Goal: Task Accomplishment & Management: Use online tool/utility

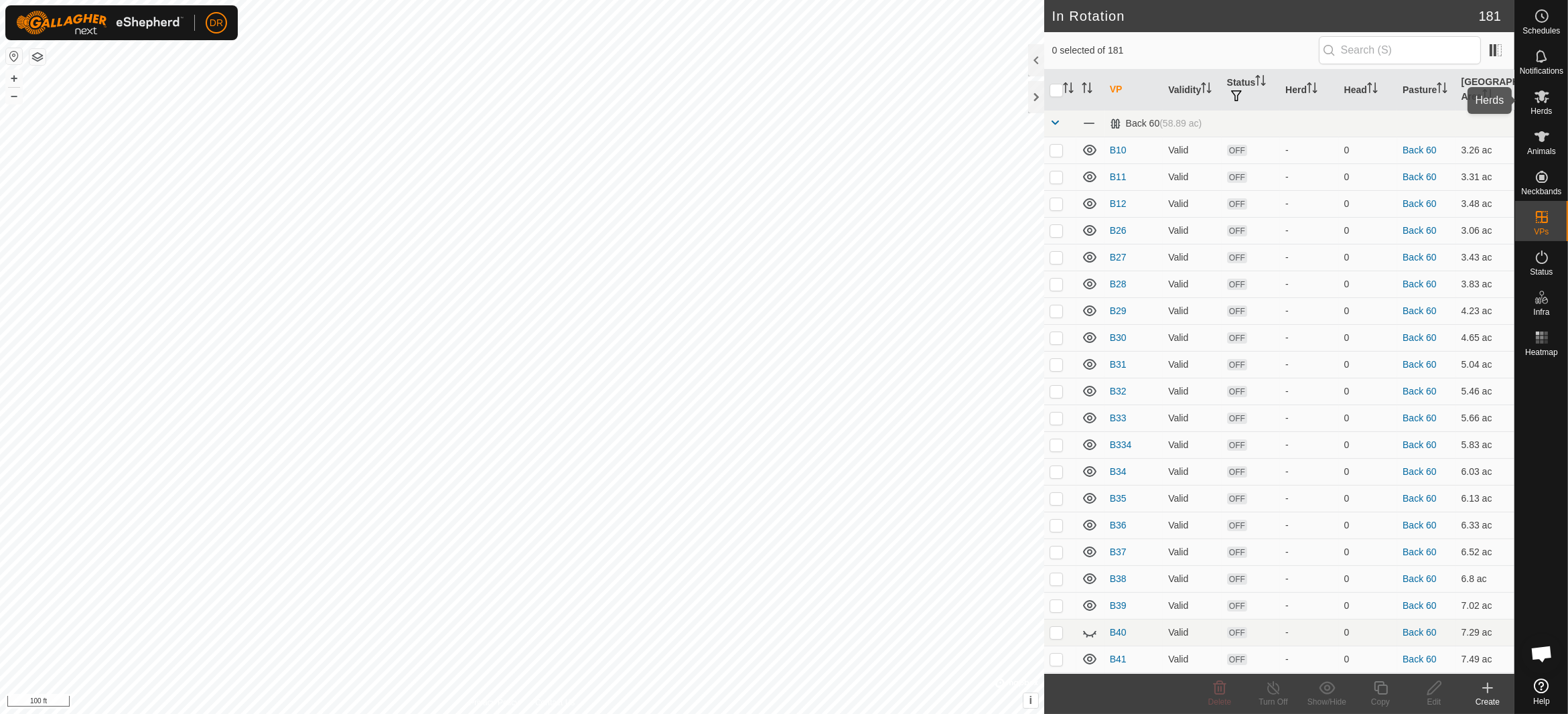
click at [1552, 101] on es-mob-svg-icon at bounding box center [1542, 96] width 24 height 22
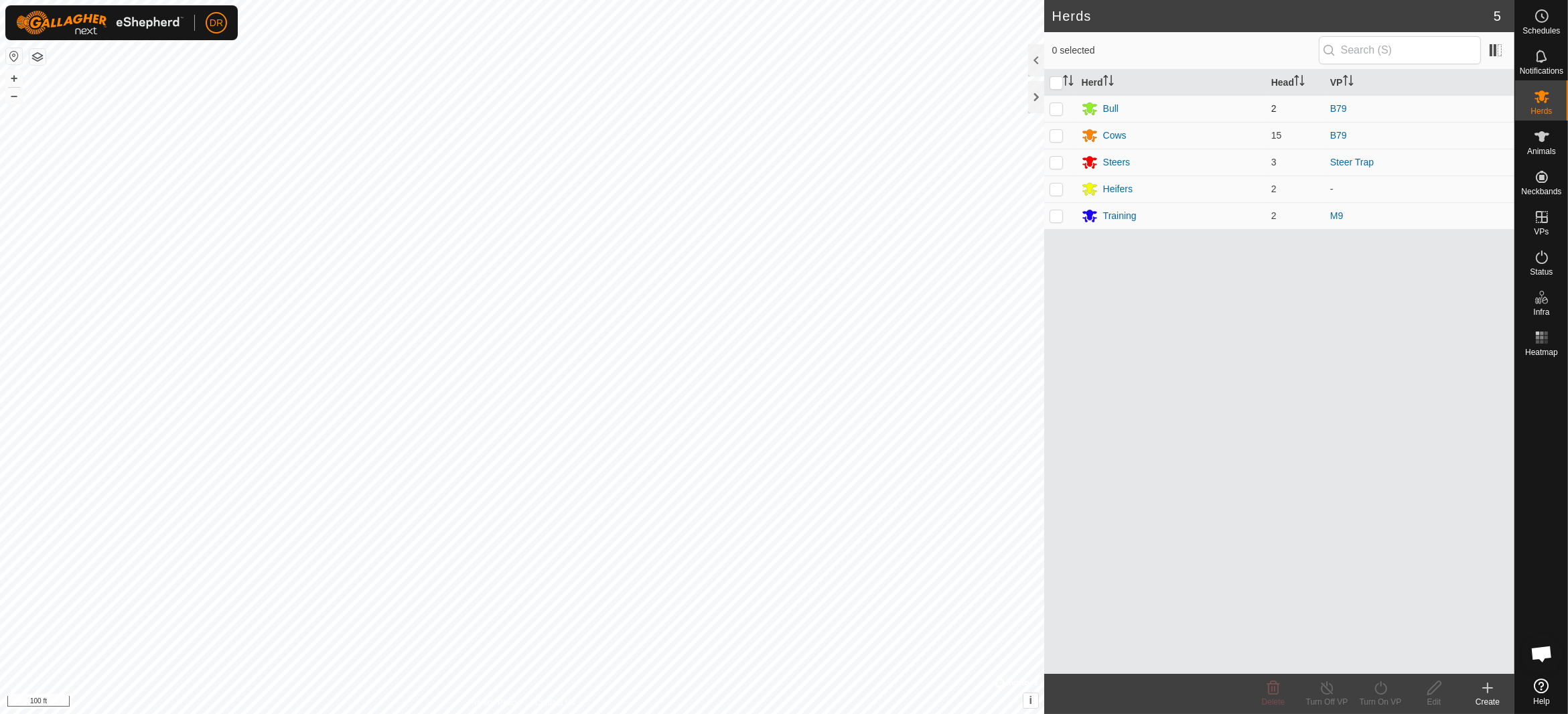
click at [1061, 107] on p-checkbox at bounding box center [1056, 108] width 14 height 11
checkbox input "true"
click at [1381, 698] on div "Turn On VP" at bounding box center [1380, 701] width 54 height 12
click at [1384, 661] on link "Now" at bounding box center [1420, 658] width 132 height 26
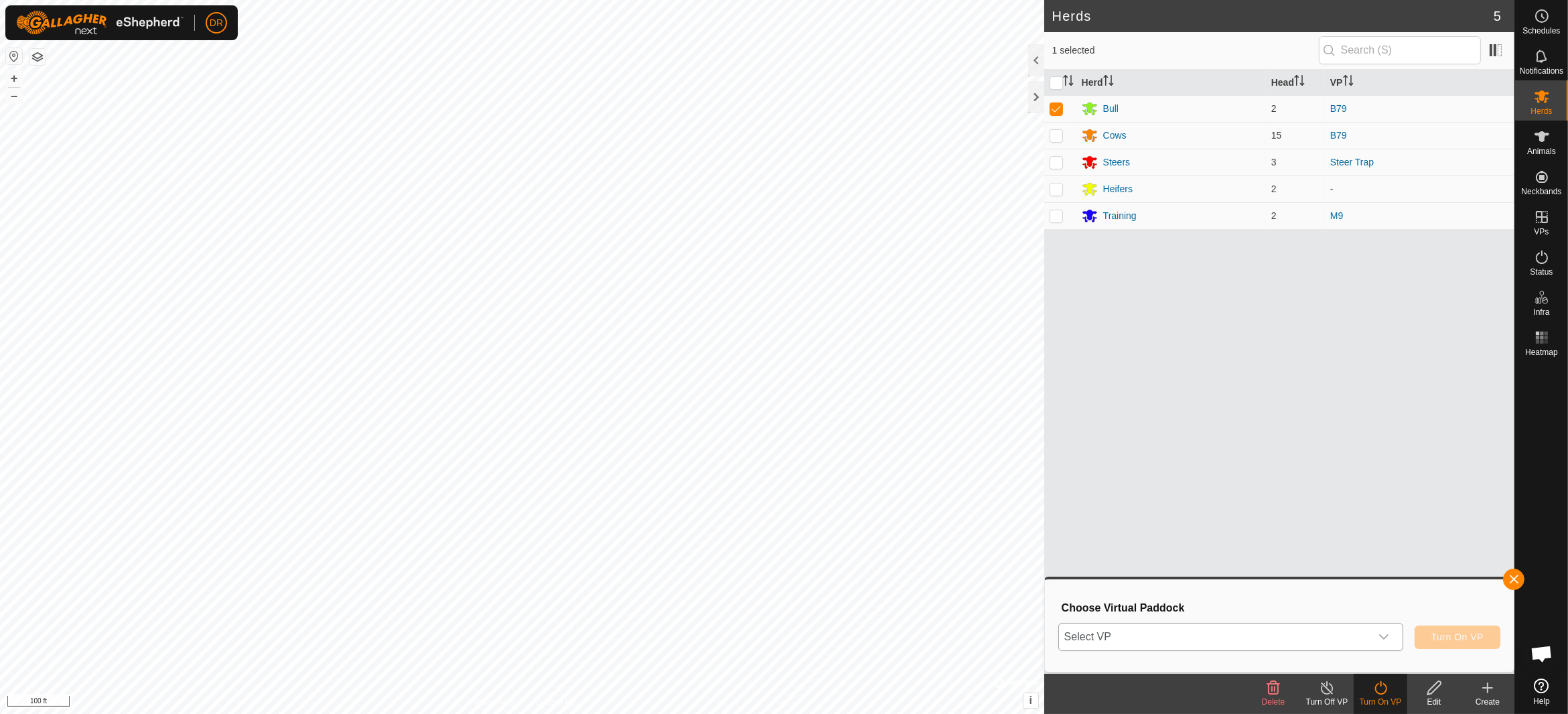
click at [1211, 636] on span "Select VP" at bounding box center [1215, 636] width 312 height 26
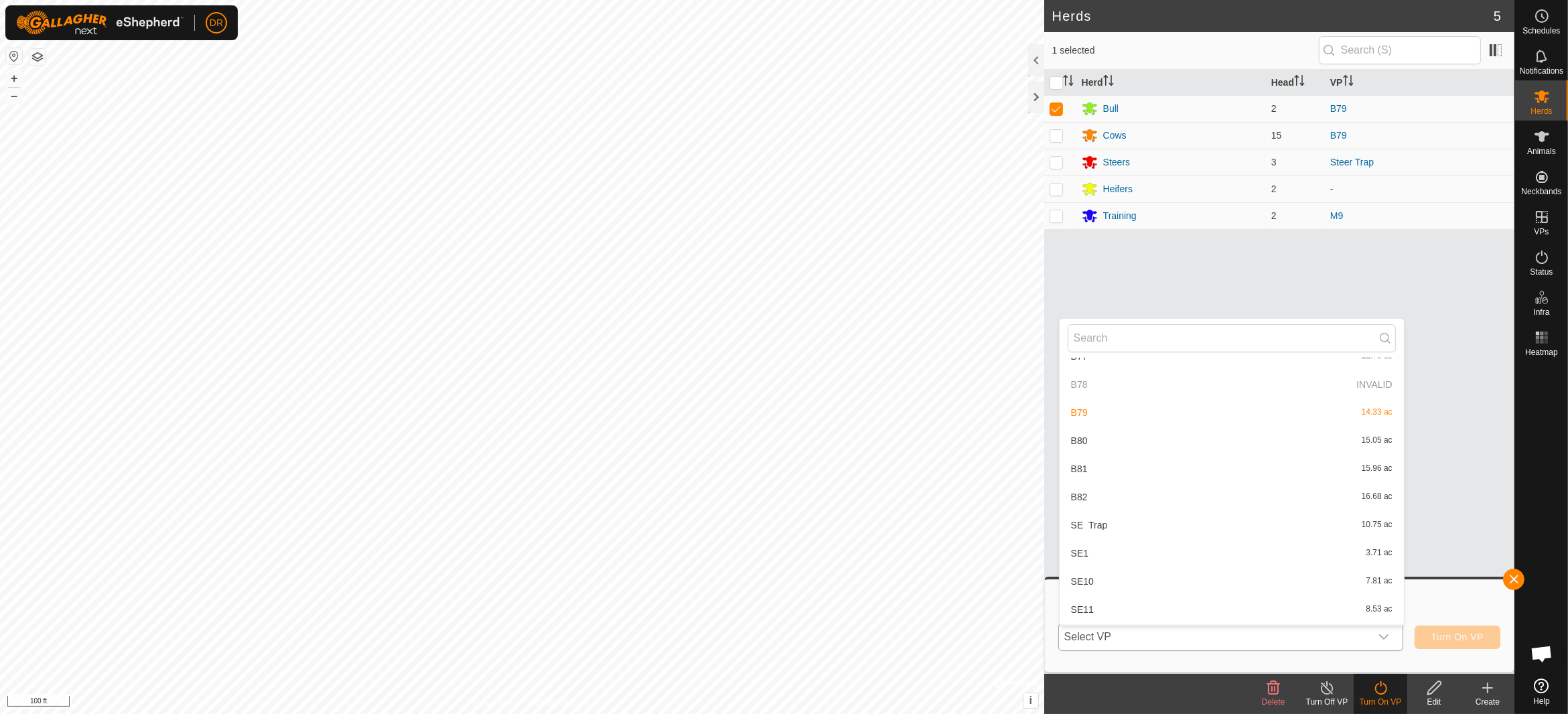
scroll to position [1420, 0]
click at [1086, 469] on li "B77 12.75 ac" at bounding box center [1231, 470] width 344 height 26
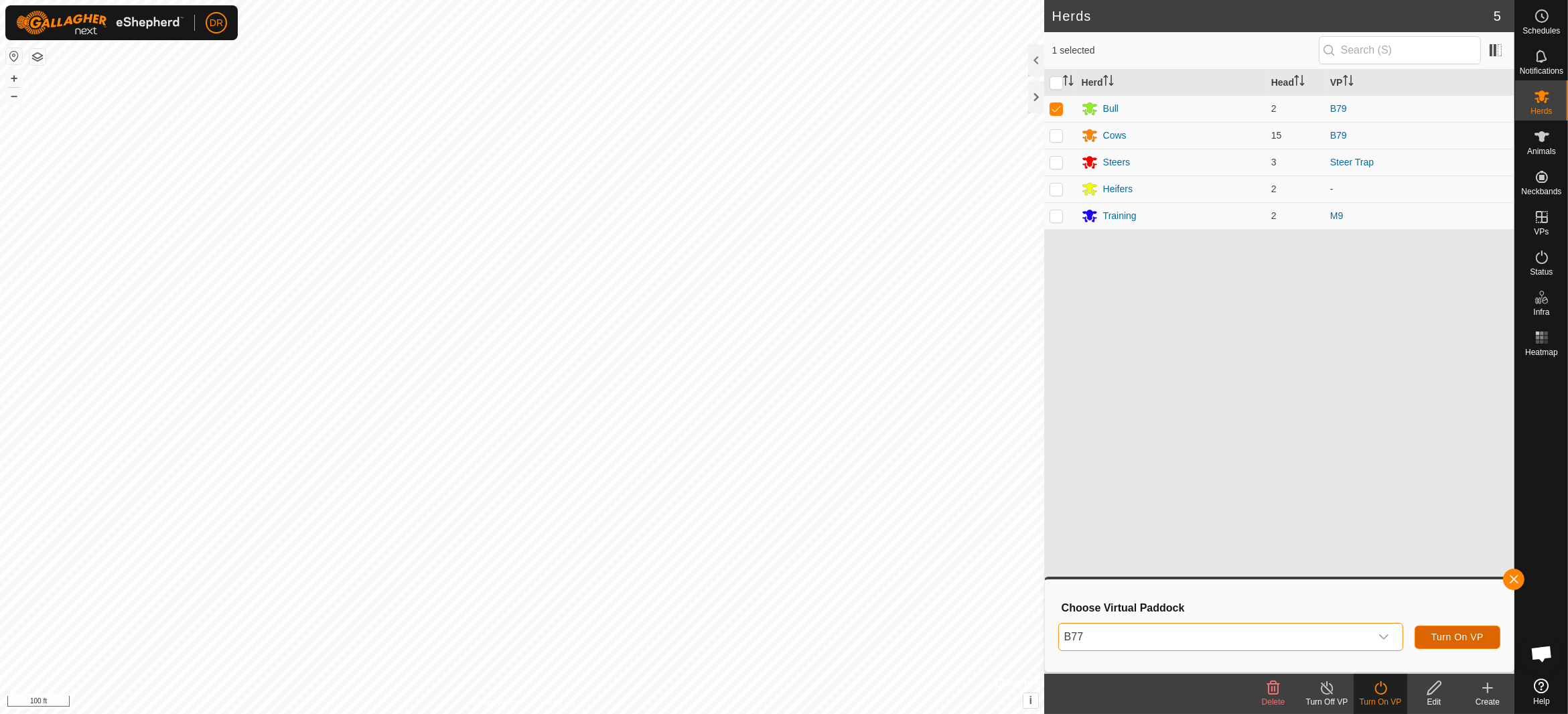
click at [1456, 637] on span "Turn On VP" at bounding box center [1457, 636] width 52 height 11
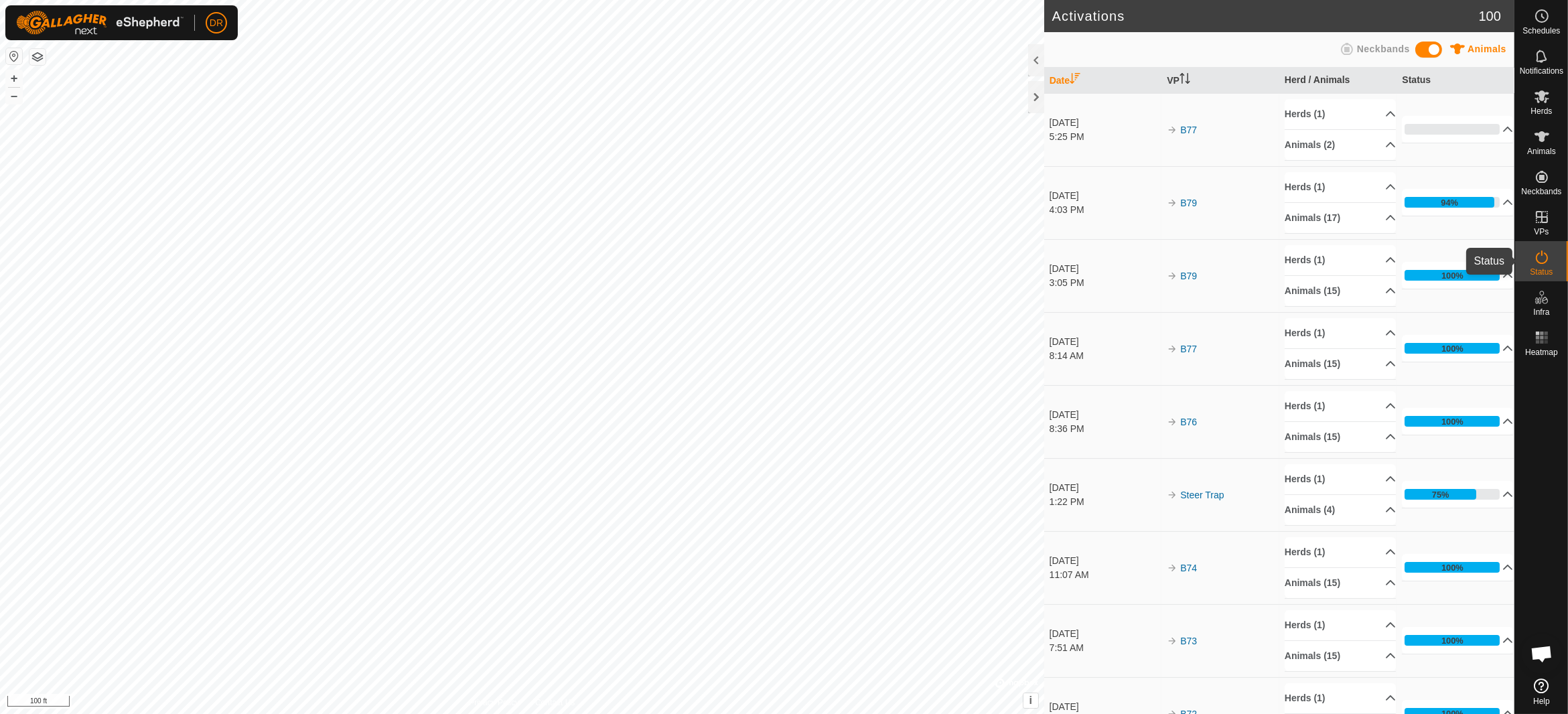
click at [1544, 265] on es-activation-svg-icon at bounding box center [1542, 258] width 24 height 22
click at [1538, 335] on icon at bounding box center [1542, 337] width 16 height 16
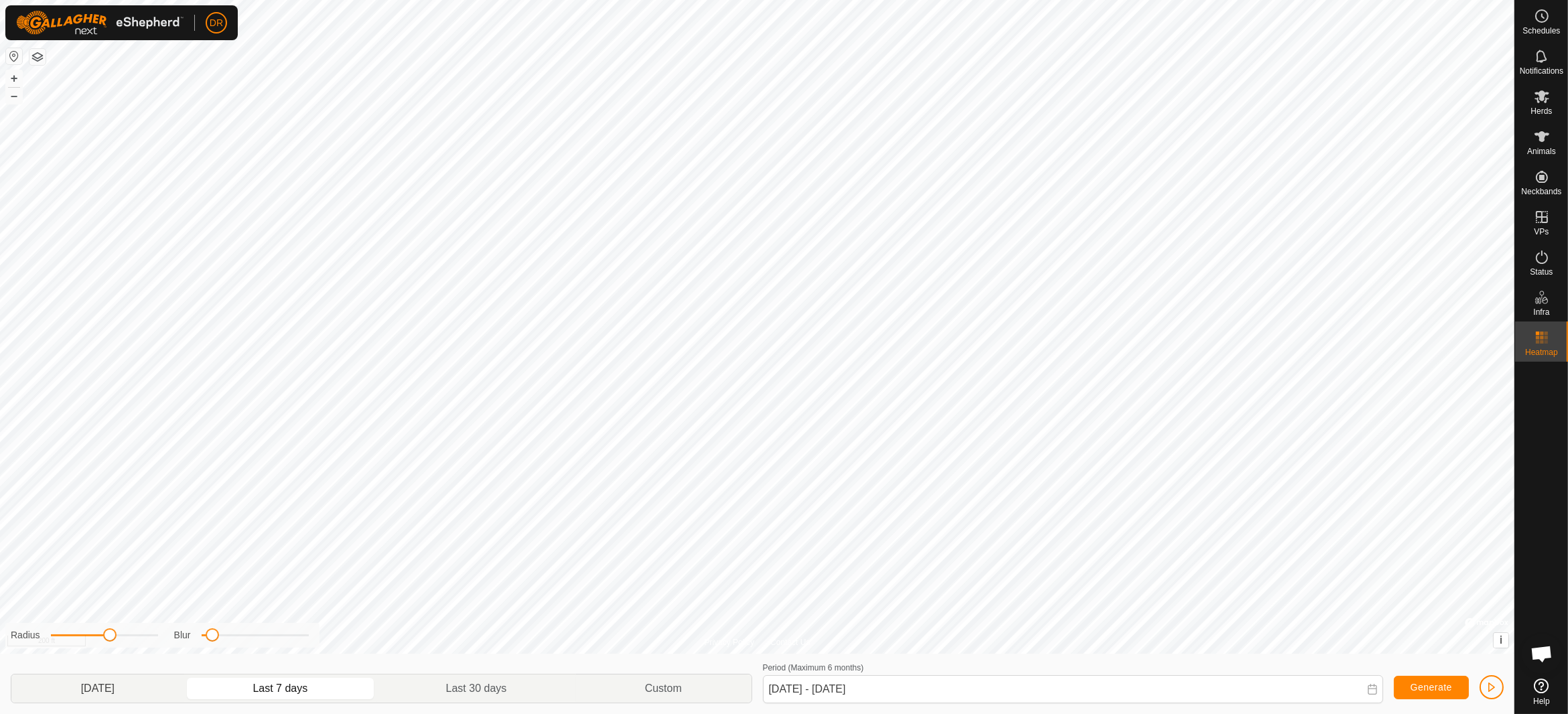
click at [162, 689] on p-togglebutton "[DATE]" at bounding box center [98, 688] width 172 height 28
click at [1372, 690] on icon at bounding box center [1372, 689] width 11 height 11
click at [968, 494] on span "2" at bounding box center [959, 494] width 22 height 22
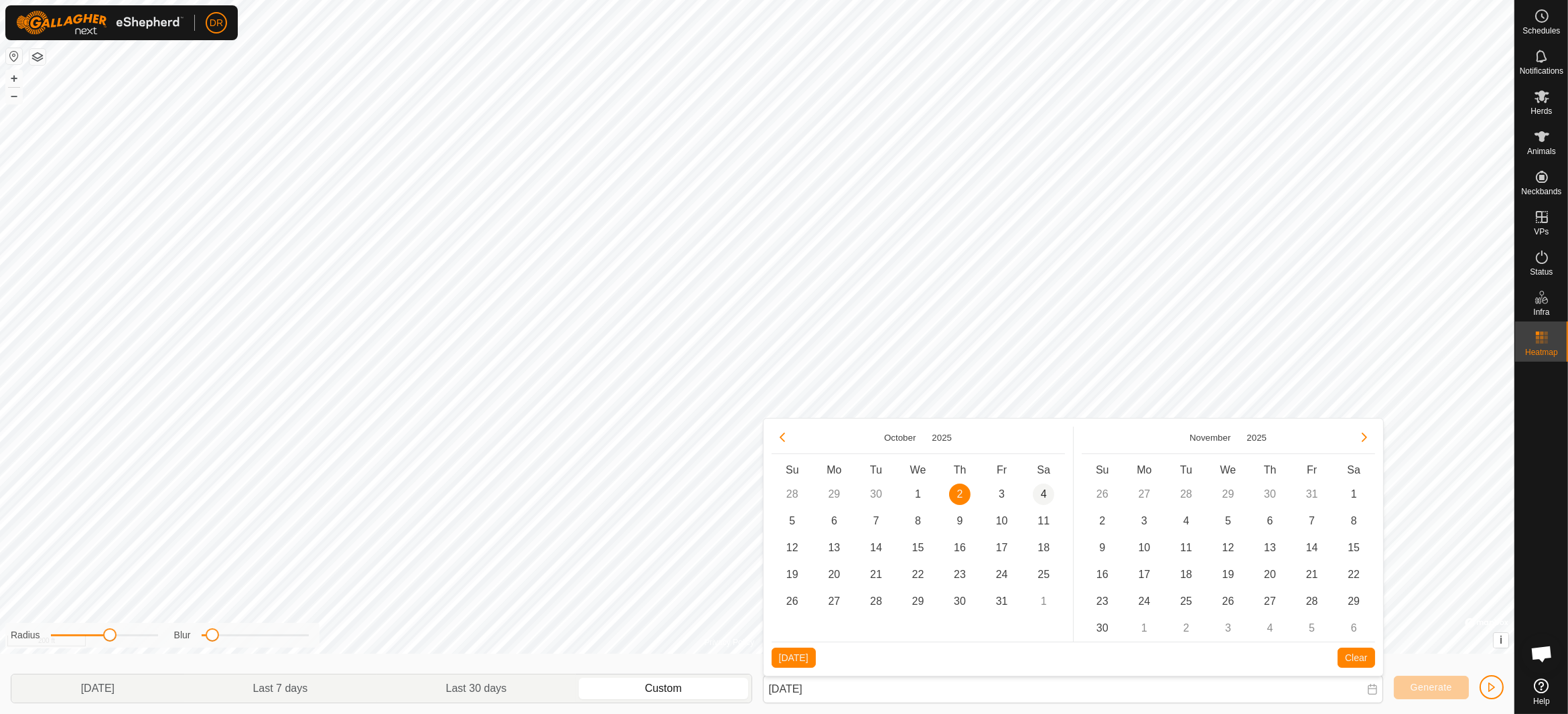
click at [1038, 491] on span "4" at bounding box center [1044, 494] width 22 height 22
type input "[DATE] - [DATE]"
click at [1419, 690] on span "Generate" at bounding box center [1431, 687] width 41 height 11
